Goal: Find specific page/section: Find specific page/section

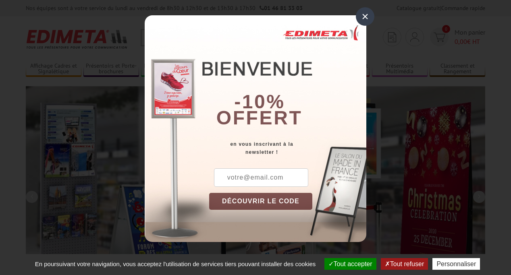
click at [347, 264] on button "Tout accepter" at bounding box center [350, 264] width 52 height 12
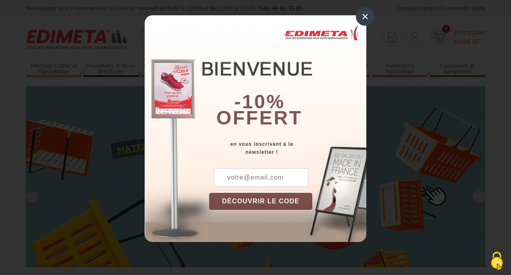
click at [365, 17] on div "×" at bounding box center [365, 16] width 19 height 19
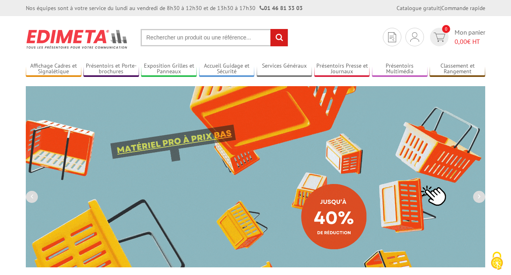
click at [0, 0] on div "Nos équipes sont à votre service du lundi au vendredi de 8h30 à 12h30 et de 13h…" at bounding box center [255, 8] width 511 height 16
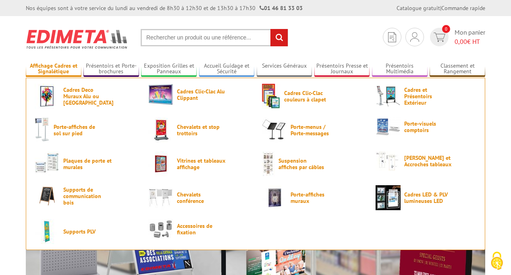
click at [53, 69] on link "Affichage Cadres et Signalétique" at bounding box center [54, 68] width 56 height 13
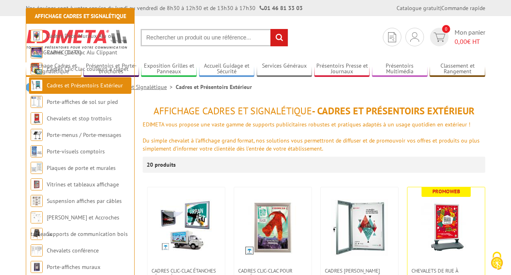
scroll to position [150, 0]
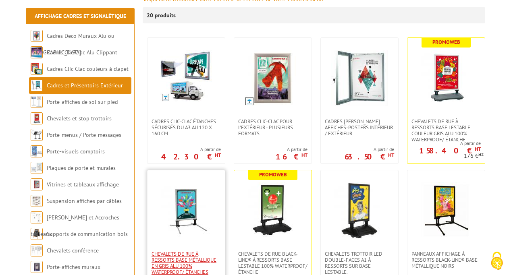
click at [186, 263] on span "Chevalets de rue à ressorts base métallique en Gris Alu 100% WATERPROOF/ Étanch…" at bounding box center [186, 263] width 69 height 24
